Goal: Transaction & Acquisition: Book appointment/travel/reservation

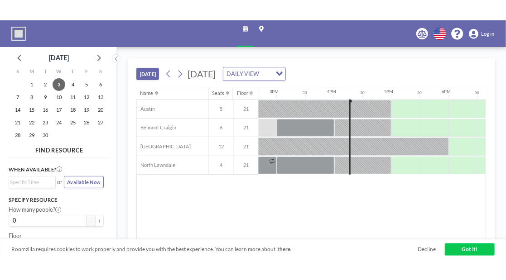
scroll to position [0, 842]
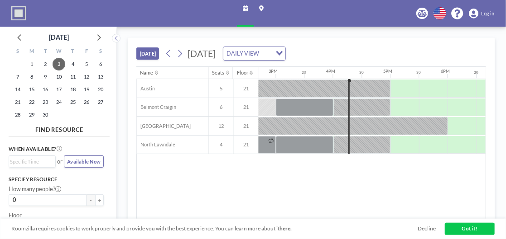
click at [321, 239] on div "Roomzilla requires cookies to work properly and provide you with the best exper…" at bounding box center [253, 229] width 506 height 20
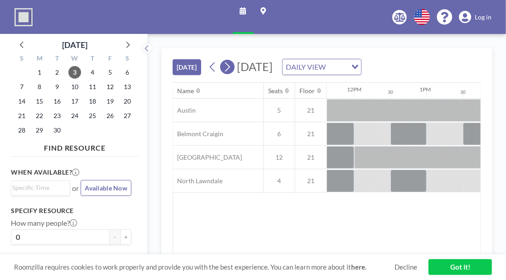
click at [226, 70] on icon at bounding box center [227, 67] width 9 height 14
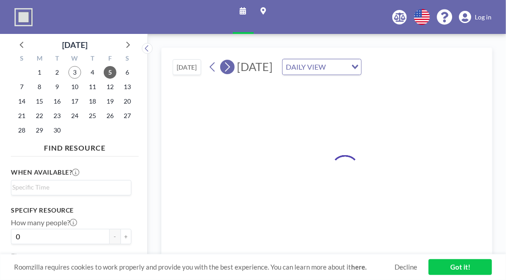
click at [226, 70] on icon at bounding box center [227, 67] width 5 height 10
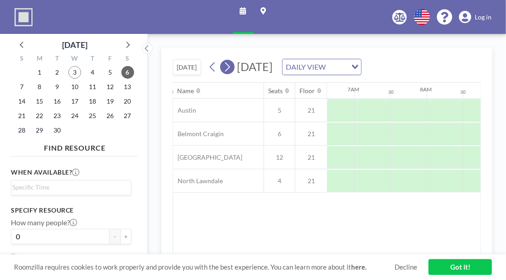
scroll to position [0, 543]
click at [226, 70] on icon at bounding box center [227, 67] width 5 height 10
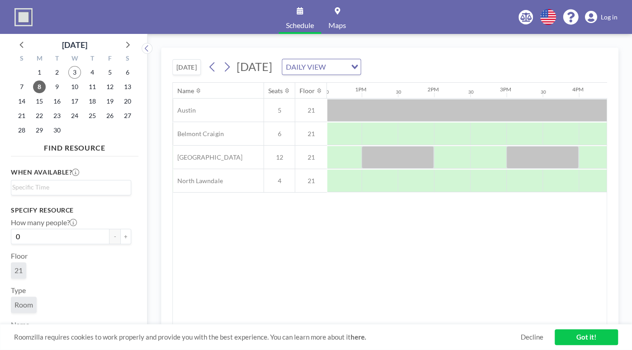
scroll to position [0, 953]
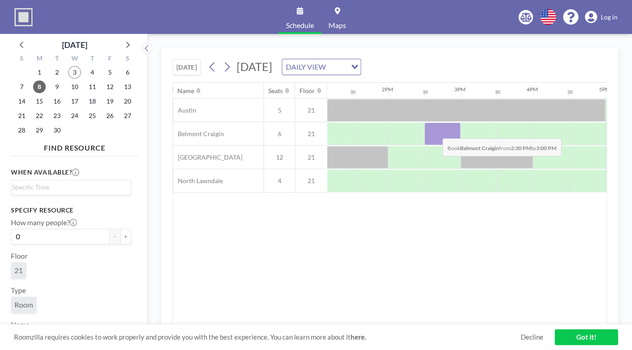
click at [436, 131] on div at bounding box center [443, 134] width 36 height 23
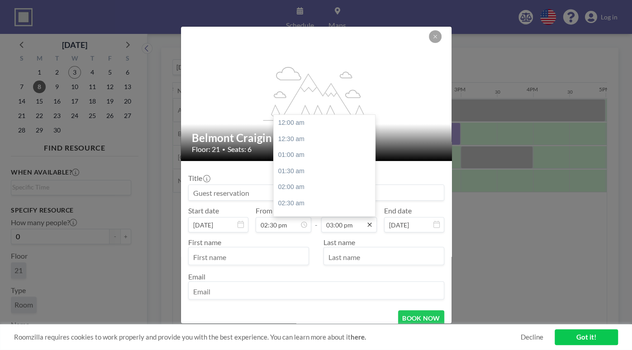
scroll to position [483, 0]
click at [349, 227] on input "03:00 pm" at bounding box center [349, 224] width 56 height 15
click at [337, 228] on input "03:00 pm" at bounding box center [349, 224] width 56 height 15
click at [323, 173] on div "04:30 pm" at bounding box center [327, 171] width 107 height 16
type input "04:30 pm"
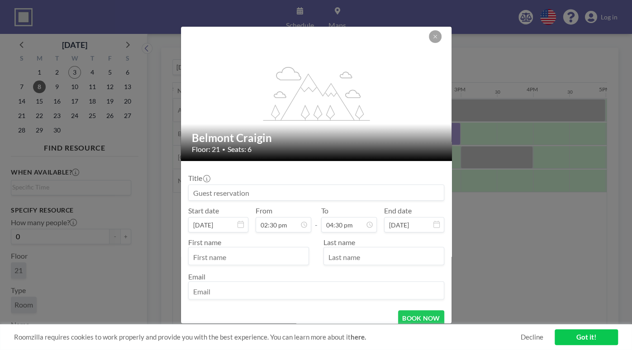
scroll to position [531, 0]
click at [254, 239] on input "text" at bounding box center [249, 256] width 120 height 15
type input "a"
type input "Ariana"
click at [367, 239] on input "text" at bounding box center [384, 256] width 120 height 15
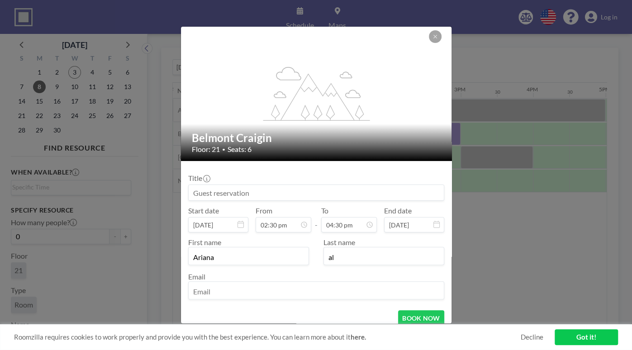
type input "a"
type input "Alanis"
click at [298, 239] on input "email" at bounding box center [316, 291] width 255 height 15
type input "[EMAIL_ADDRESS][DOMAIN_NAME]"
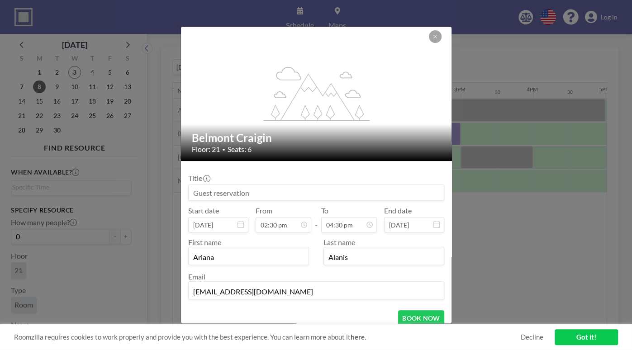
click at [263, 187] on input at bounding box center [316, 192] width 255 height 15
type input "S"
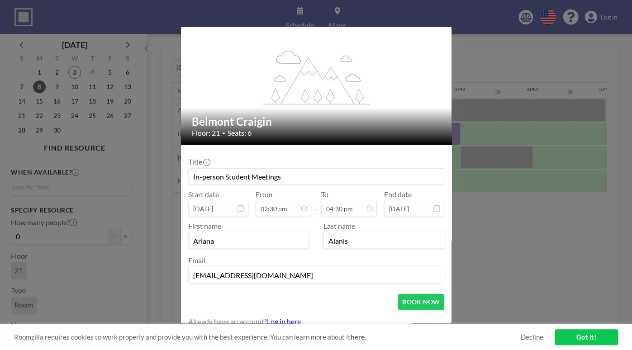
scroll to position [25, 0]
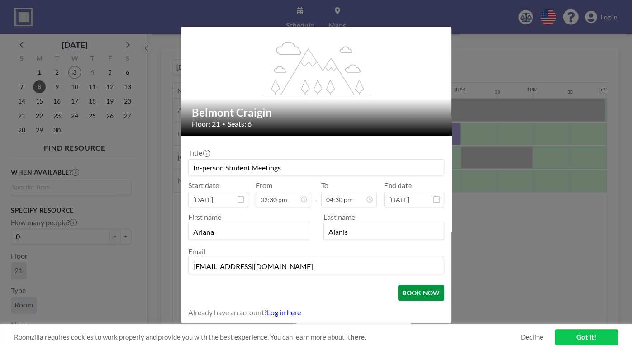
type input "In-person Student Meetings"
click at [421, 239] on button "BOOK NOW" at bounding box center [421, 293] width 46 height 16
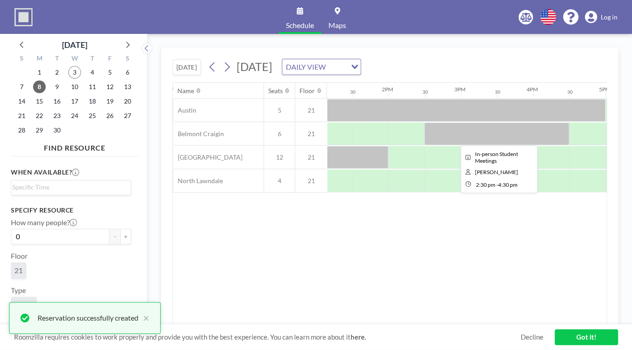
click at [505, 131] on div at bounding box center [497, 134] width 145 height 23
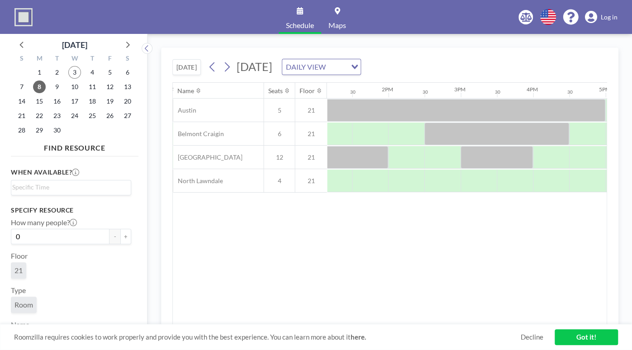
click at [414, 239] on div "Name Seats Floor 12AM 30 1AM 30 2AM 30 3AM 30 4AM 30 5AM 30 6AM 30 7AM 30 8AM 3…" at bounding box center [390, 204] width 434 height 242
click at [227, 69] on icon at bounding box center [227, 67] width 9 height 14
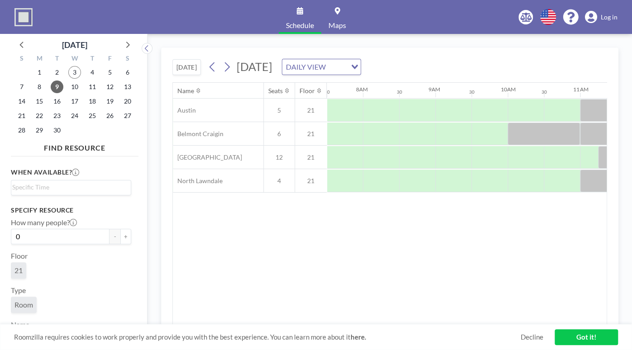
scroll to position [0, 923]
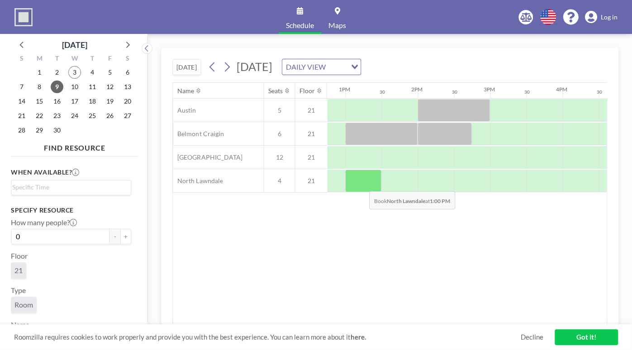
click at [362, 184] on div at bounding box center [363, 181] width 36 height 23
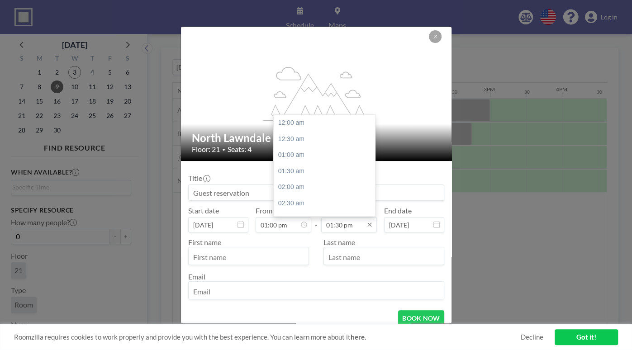
scroll to position [435, 0]
click at [340, 227] on input "01:30 pm" at bounding box center [349, 224] width 56 height 15
click at [359, 228] on input "01:30 pm" at bounding box center [349, 224] width 56 height 15
click at [329, 143] on div "02:00 pm" at bounding box center [327, 140] width 107 height 16
type input "02:00 pm"
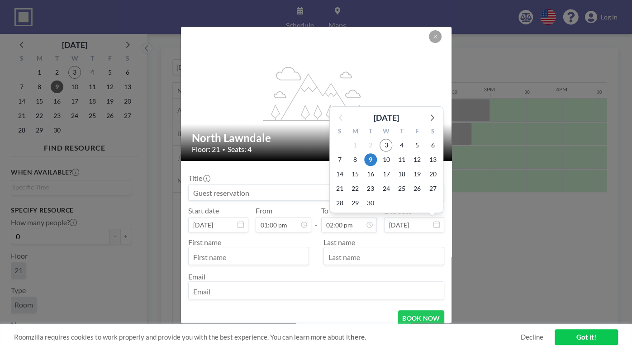
scroll to position [450, 0]
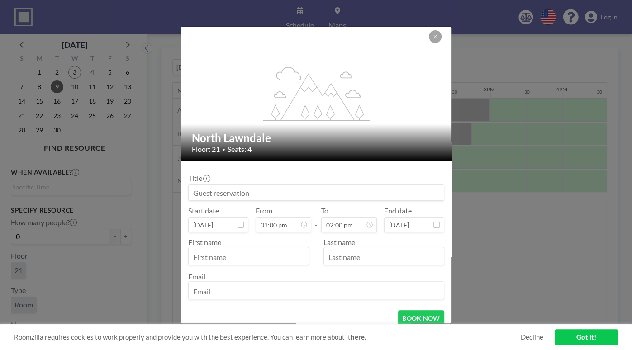
click at [252, 195] on input at bounding box center [316, 192] width 255 height 15
type input "In-person Student Meeting"
click at [265, 239] on input "text" at bounding box center [249, 256] width 120 height 15
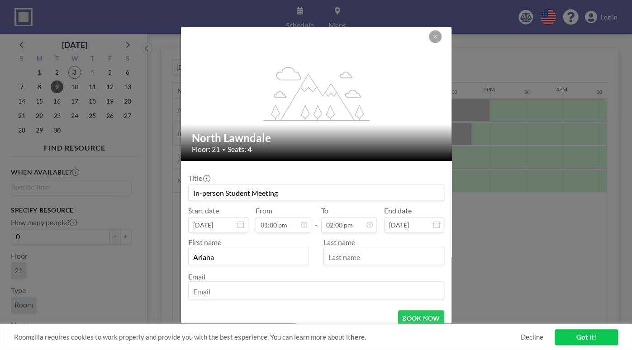
type input "Ariana"
click at [371, 239] on input "text" at bounding box center [384, 256] width 120 height 15
type input "Alanis"
click at [311, 239] on input "email" at bounding box center [316, 291] width 255 height 15
type input "[EMAIL_ADDRESS][DOMAIN_NAME]"
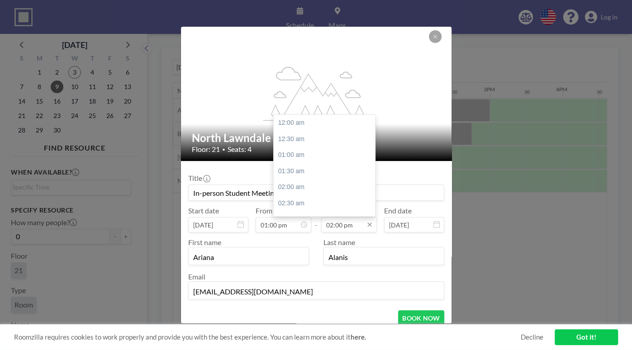
scroll to position [450, 0]
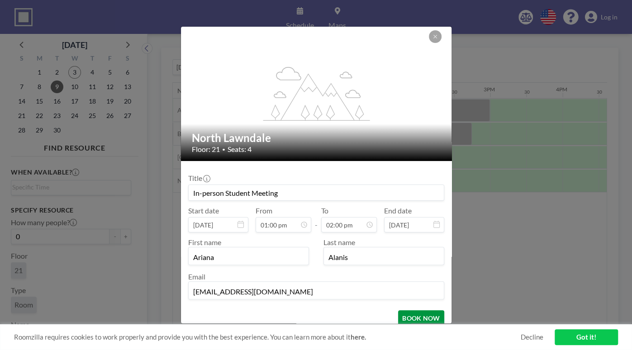
click at [421, 239] on button "BOOK NOW" at bounding box center [421, 319] width 46 height 16
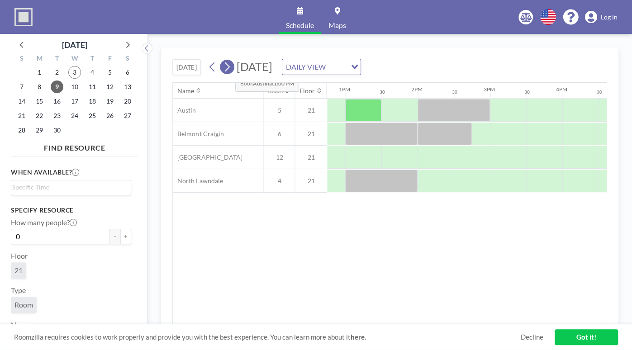
click at [228, 67] on icon at bounding box center [227, 67] width 9 height 14
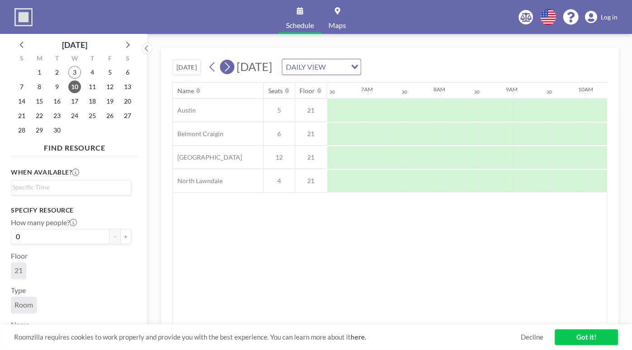
scroll to position [0, 543]
click at [228, 67] on icon at bounding box center [227, 67] width 9 height 14
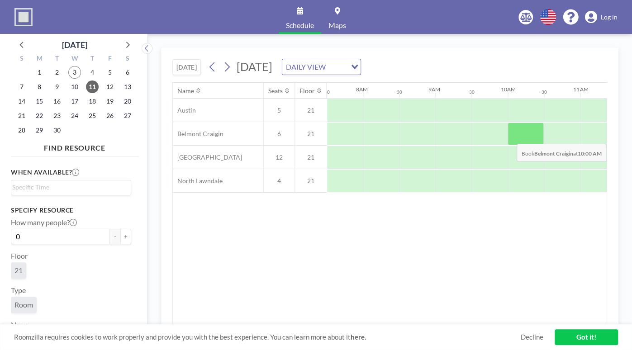
click at [505, 137] on div at bounding box center [526, 134] width 36 height 23
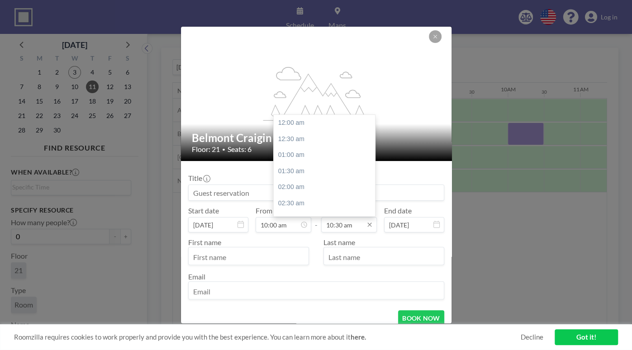
scroll to position [338, 0]
click at [352, 225] on input "10:30 am" at bounding box center [349, 224] width 56 height 15
click at [328, 140] on div "11:00 am" at bounding box center [327, 140] width 107 height 16
type input "11:00 am"
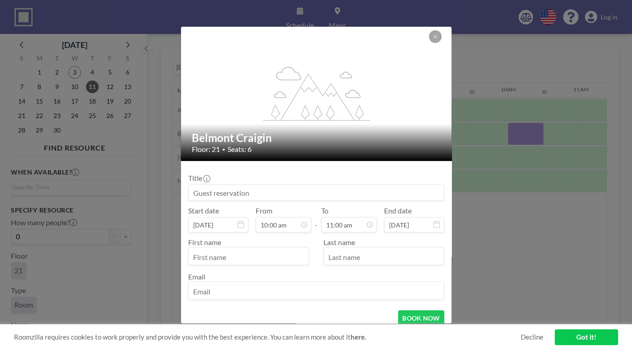
scroll to position [354, 0]
click at [282, 188] on input at bounding box center [316, 192] width 255 height 15
click at [225, 193] on input "In person Meeting" at bounding box center [316, 192] width 255 height 15
type input "In person Student Meeting"
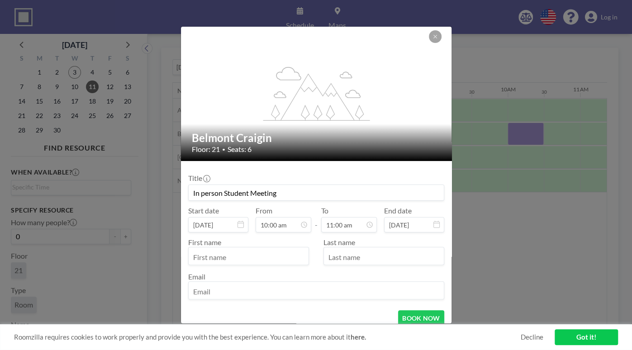
click at [251, 239] on input "text" at bounding box center [249, 256] width 120 height 15
type input "Ariana"
click at [391, 239] on input "text" at bounding box center [384, 256] width 120 height 15
type input "Alanis"
click at [335, 239] on input "email" at bounding box center [316, 291] width 255 height 15
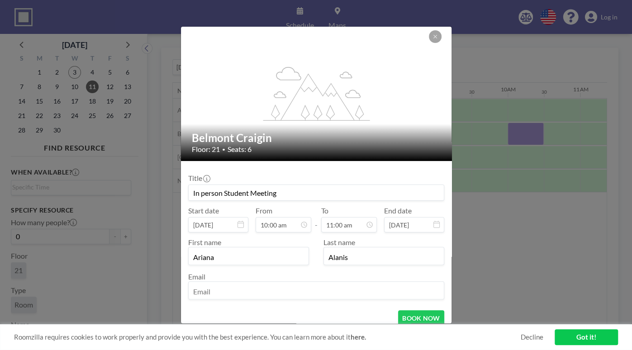
type input "[EMAIL_ADDRESS][DOMAIN_NAME]"
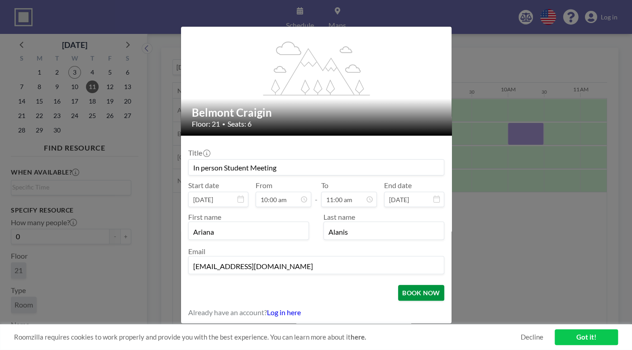
click at [426, 239] on button "BOOK NOW" at bounding box center [421, 293] width 46 height 16
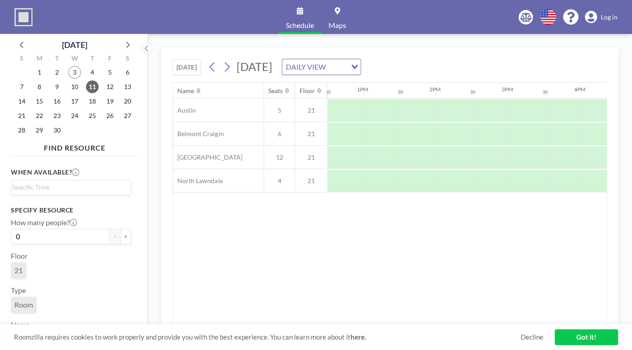
scroll to position [0, 920]
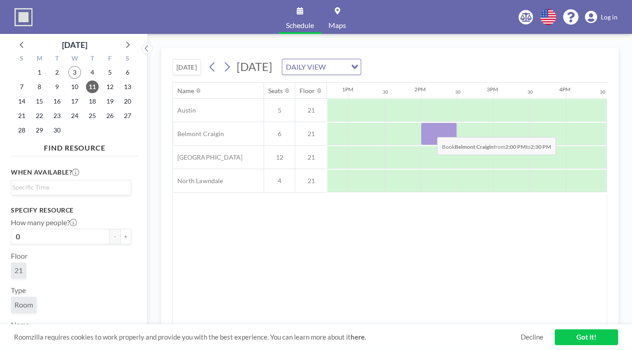
click at [430, 130] on div at bounding box center [439, 134] width 36 height 23
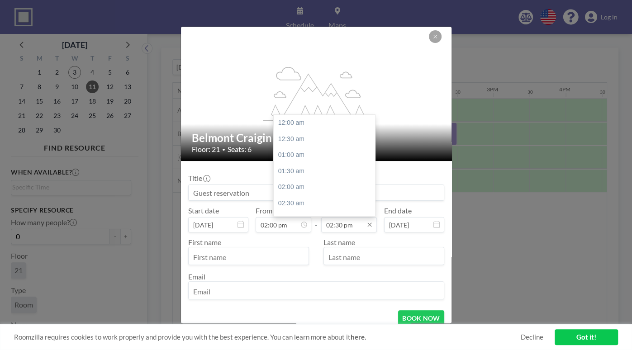
scroll to position [467, 0]
click at [353, 224] on input "02:30 pm" at bounding box center [349, 224] width 56 height 15
click at [331, 152] on div "05:00 pm" at bounding box center [327, 147] width 107 height 16
type input "05:00 pm"
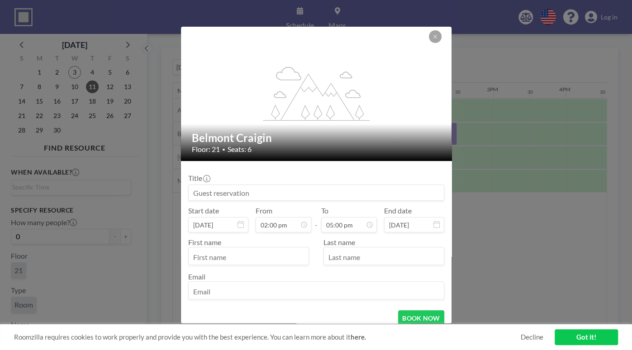
click at [325, 188] on input at bounding box center [316, 192] width 255 height 15
type input "In person Student Meetings"
click at [365, 239] on div "Title In person Student Meetings Start date [DATE] From 02:00 pm - To 05:00 pm …" at bounding box center [316, 235] width 256 height 135
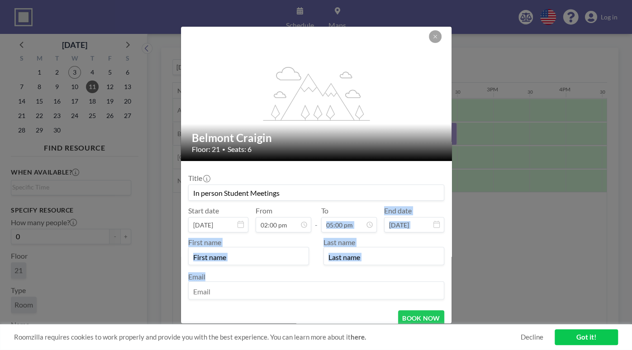
click at [254, 239] on input "text" at bounding box center [249, 256] width 120 height 15
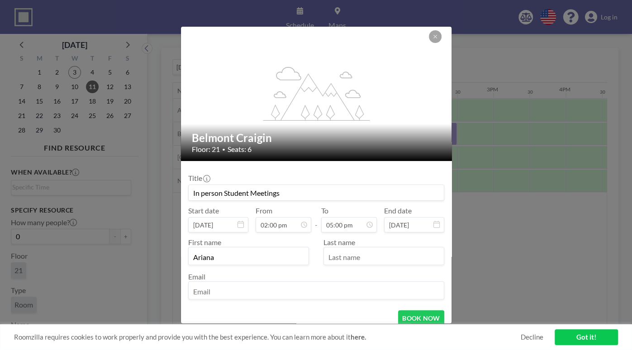
type input "Ariana"
click at [339, 239] on input "text" at bounding box center [384, 256] width 120 height 15
type input "Alanis"
click at [330, 239] on input "email" at bounding box center [316, 291] width 255 height 15
type input "[EMAIL_ADDRESS][DOMAIN_NAME]"
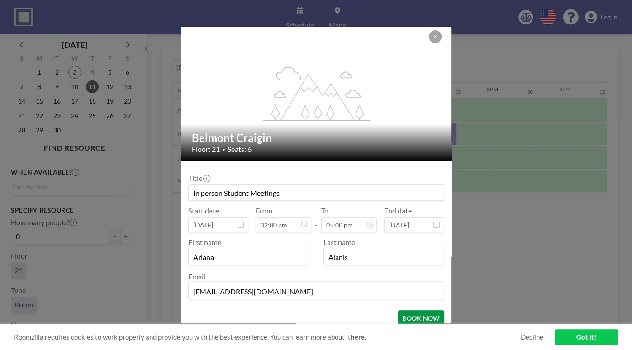
click at [413, 239] on button "BOOK NOW" at bounding box center [421, 319] width 46 height 16
